Goal: Navigation & Orientation: Find specific page/section

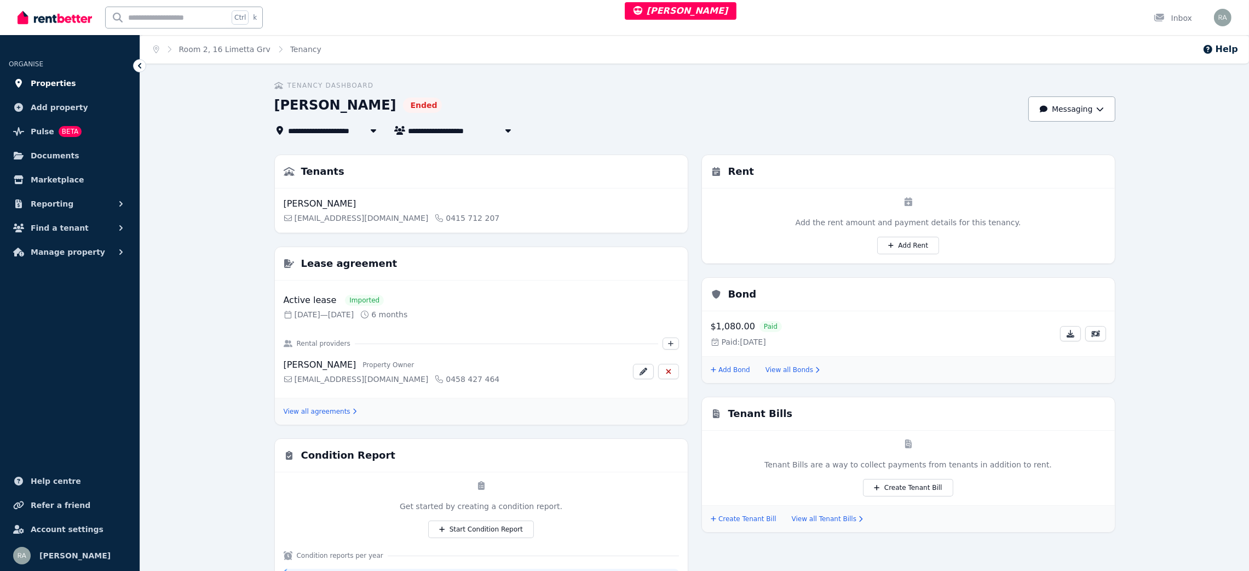
click at [75, 81] on link "Properties" at bounding box center [70, 83] width 122 height 22
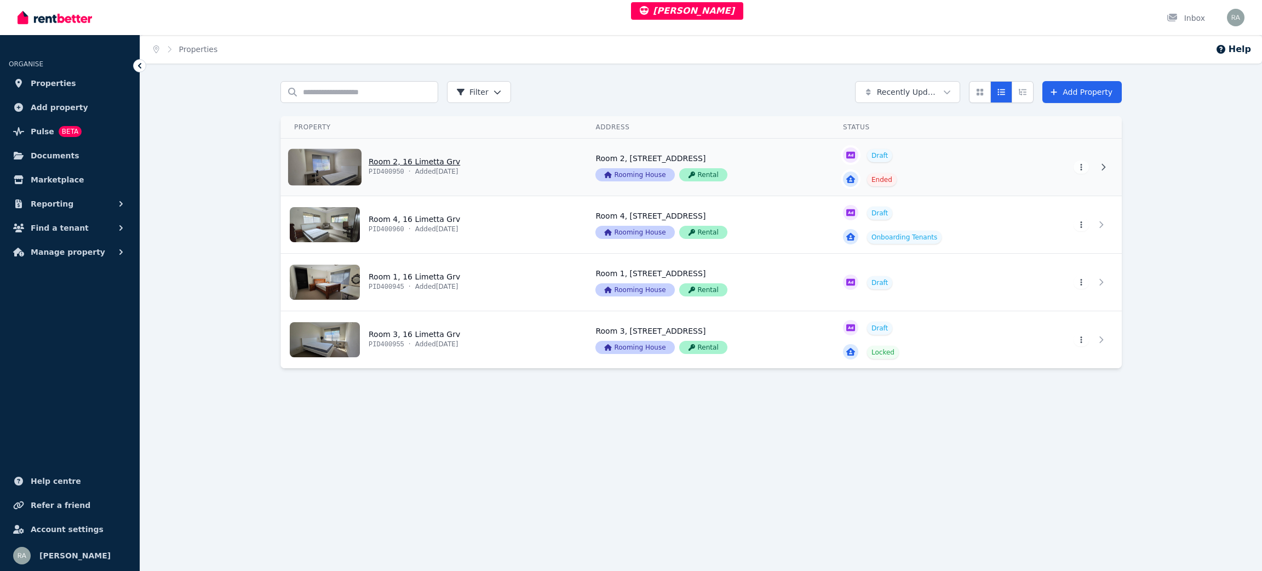
click at [548, 179] on link "View property details" at bounding box center [431, 167] width 301 height 57
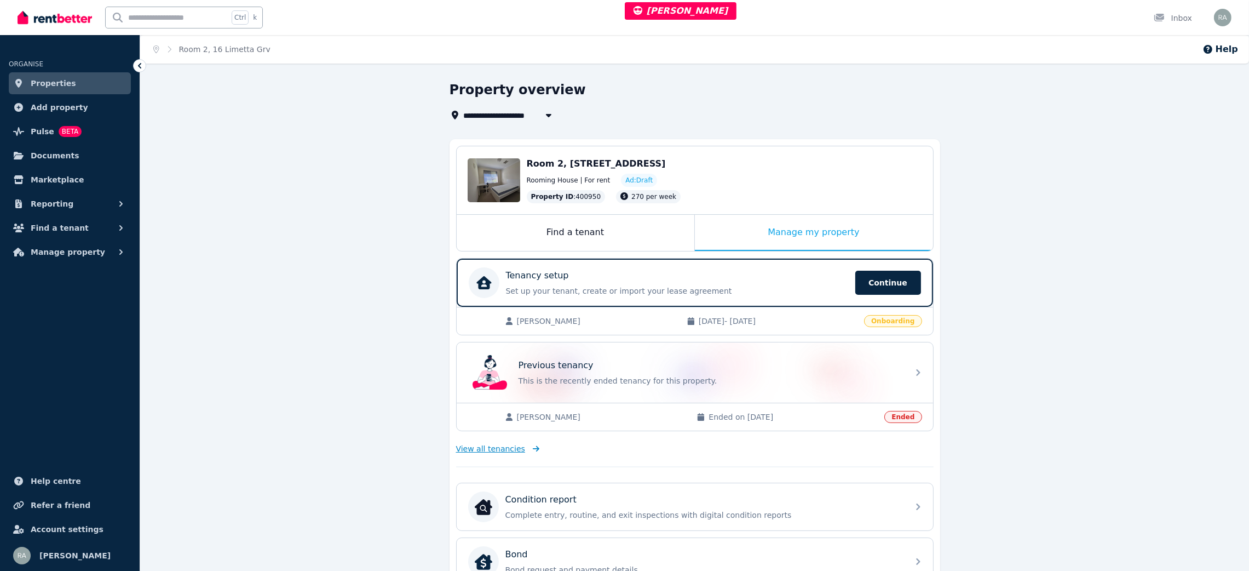
click at [464, 452] on span "View all tenancies" at bounding box center [490, 448] width 69 height 11
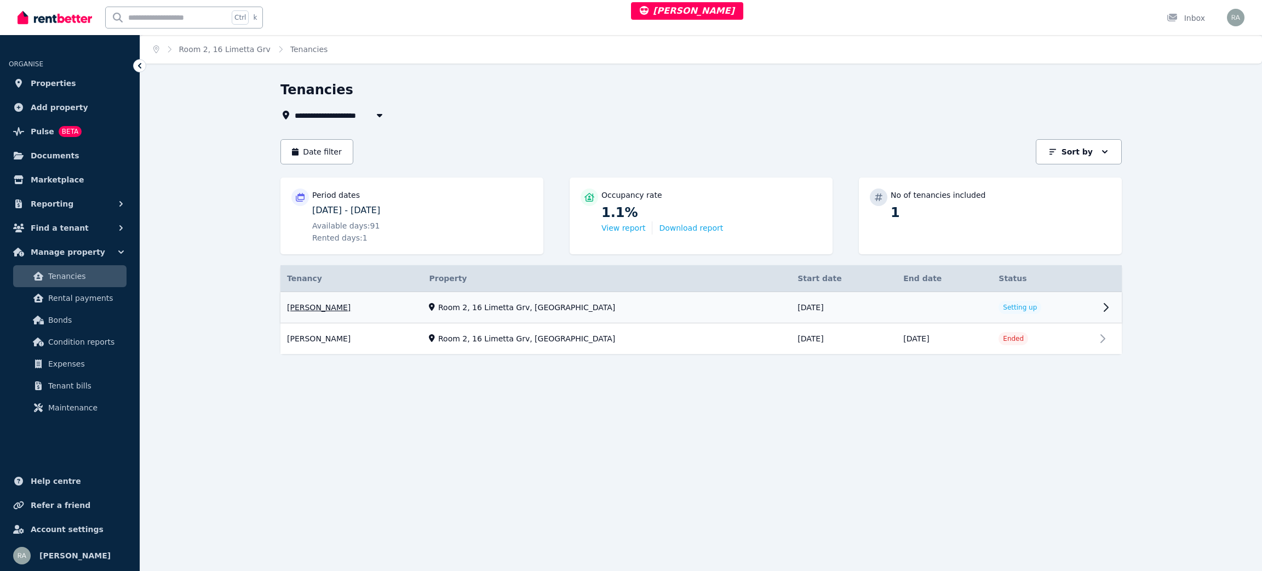
click at [897, 299] on link "View property details" at bounding box center [944, 307] width 95 height 31
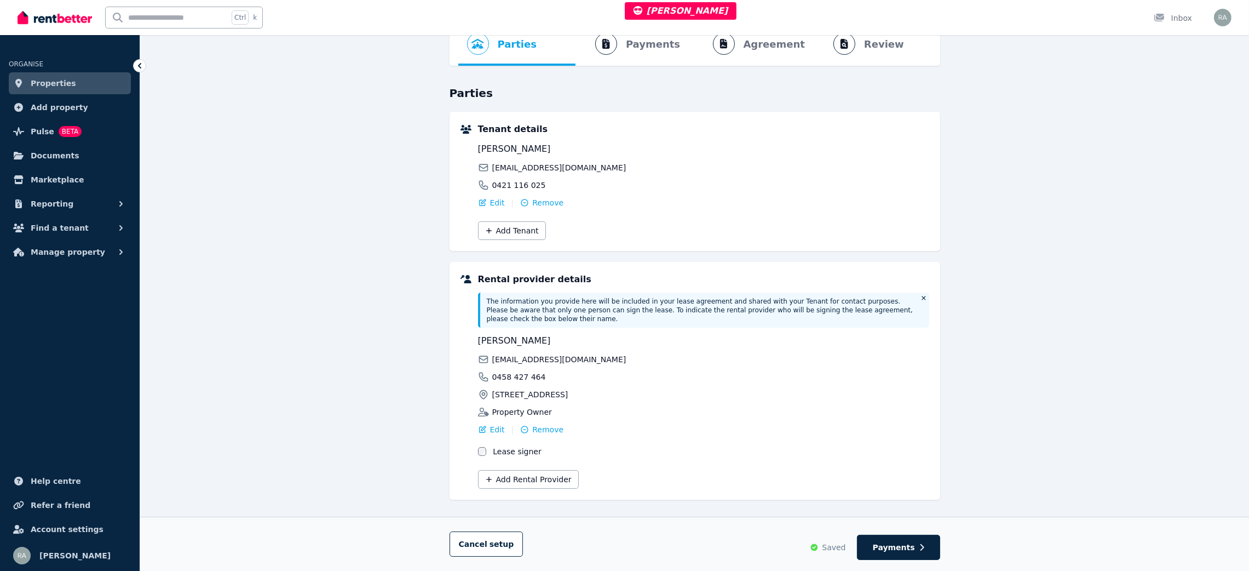
scroll to position [119, 0]
